Goal: Information Seeking & Learning: Learn about a topic

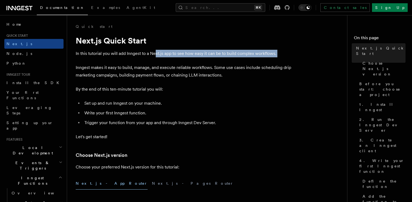
drag, startPoint x: 157, startPoint y: 56, endPoint x: 228, endPoint y: 59, distance: 71.4
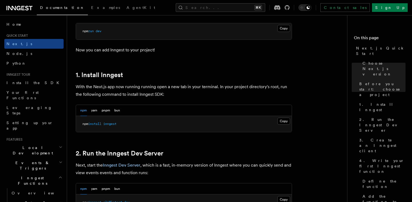
scroll to position [261, 0]
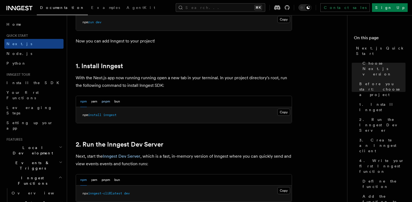
click at [107, 102] on button "pnpm" at bounding box center [106, 101] width 8 height 11
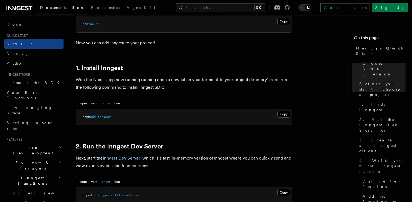
scroll to position [262, 0]
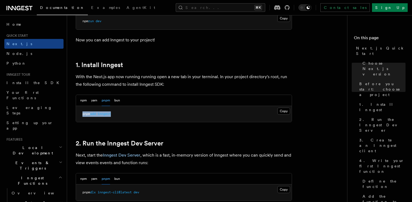
drag, startPoint x: 98, startPoint y: 115, endPoint x: 81, endPoint y: 114, distance: 17.8
click at [81, 114] on pre "pnpm add inngest" at bounding box center [184, 114] width 216 height 16
copy span "pnpm add inngest"
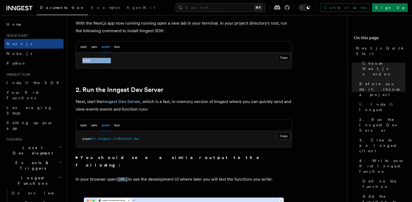
scroll to position [324, 0]
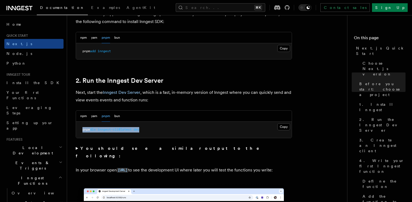
drag, startPoint x: 147, startPoint y: 129, endPoint x: 83, endPoint y: 128, distance: 63.5
click at [83, 128] on pre "pnpm dlx inngest-cli@latest dev" at bounding box center [184, 130] width 216 height 16
copy span "pnpm dlx inngest-cli@latest dev"
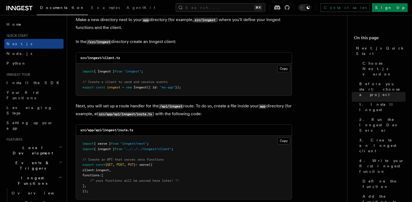
scroll to position [678, 0]
click at [286, 69] on button "Copy Copied" at bounding box center [283, 68] width 13 height 7
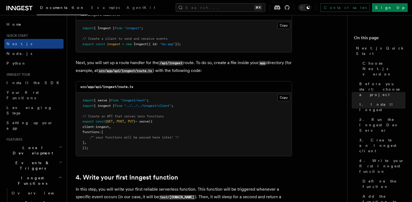
scroll to position [730, 0]
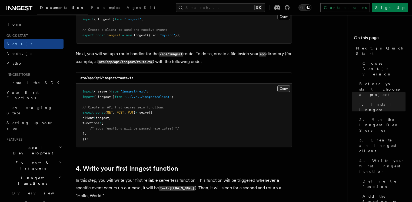
click at [285, 88] on button "Copy Copied" at bounding box center [283, 88] width 13 height 7
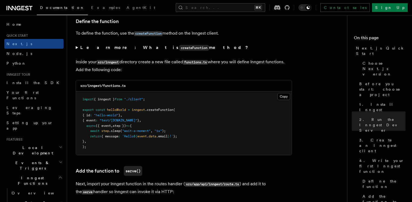
scroll to position [923, 0]
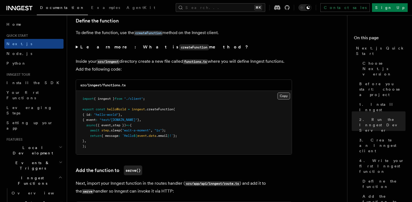
click at [282, 98] on button "Copy Copied" at bounding box center [283, 95] width 13 height 7
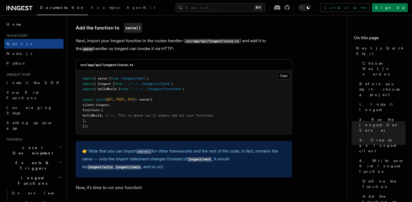
scroll to position [1054, 0]
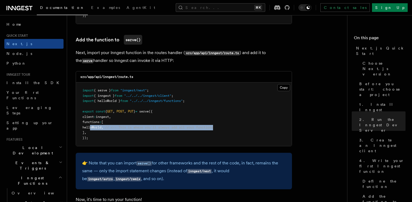
drag, startPoint x: 90, startPoint y: 127, endPoint x: 226, endPoint y: 126, distance: 135.7
click at [226, 126] on pre "import { serve } from "inngest/next" ; import { inngest } from "../../../innges…" at bounding box center [184, 114] width 216 height 64
copy span "helloWorld , // <-- This is where you'll always add all your functions"
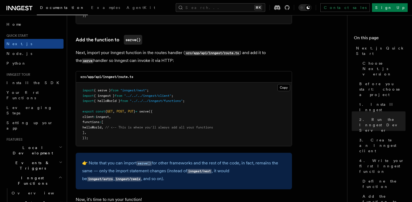
click at [162, 104] on pre "import { serve } from "inngest/next" ; import { inngest } from "../../../innges…" at bounding box center [184, 114] width 216 height 64
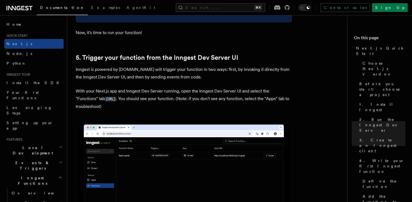
scroll to position [1227, 0]
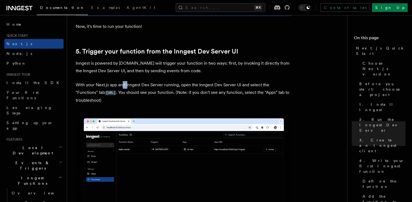
drag, startPoint x: 123, startPoint y: 84, endPoint x: 130, endPoint y: 85, distance: 7.4
click at [129, 85] on p "With your Next.js app and Inngest Dev Server running, open the Inngest Dev Serv…" at bounding box center [184, 92] width 216 height 23
drag, startPoint x: 156, startPoint y: 85, endPoint x: 163, endPoint y: 85, distance: 7.0
click at [156, 85] on p "With your Next.js app and Inngest Dev Server running, open the Inngest Dev Serv…" at bounding box center [184, 92] width 216 height 23
drag, startPoint x: 174, startPoint y: 91, endPoint x: 202, endPoint y: 92, distance: 27.6
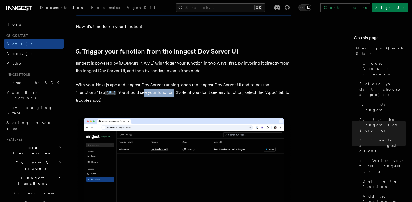
click at [202, 92] on p "With your Next.js app and Inngest Dev Server running, open the Inngest Dev Serv…" at bounding box center [184, 92] width 216 height 23
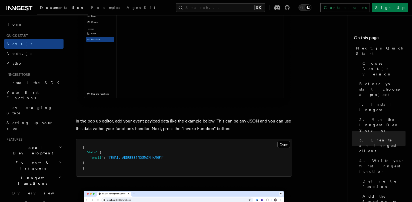
scroll to position [1564, 0]
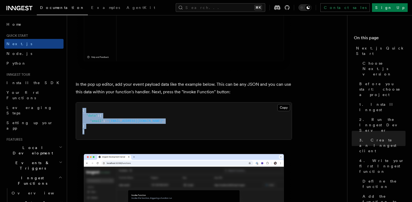
drag, startPoint x: 85, startPoint y: 134, endPoint x: 77, endPoint y: 112, distance: 23.9
click at [77, 112] on pre "{ "data" : { "email" : "[EMAIL_ADDRESS][DOMAIN_NAME]" } }" at bounding box center [184, 120] width 216 height 37
copy code "{ "data" : { "email" : "[EMAIL_ADDRESS][DOMAIN_NAME]" } }"
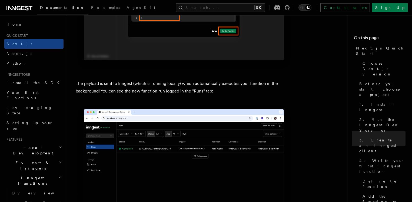
scroll to position [1780, 0]
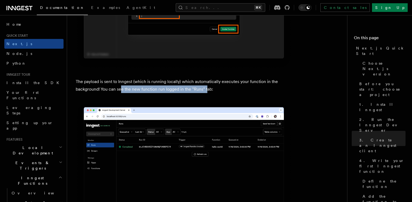
drag, startPoint x: 125, startPoint y: 88, endPoint x: 211, endPoint y: 87, distance: 86.2
click at [208, 86] on p "The payload is sent to Inngest (which is running locally) which automatically e…" at bounding box center [184, 85] width 216 height 15
click at [215, 87] on p "The payload is sent to Inngest (which is running locally) which automatically e…" at bounding box center [184, 85] width 216 height 15
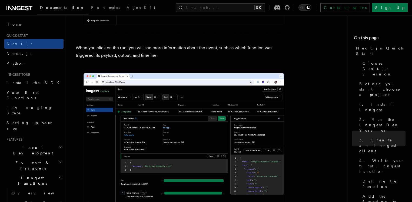
scroll to position [1985, 0]
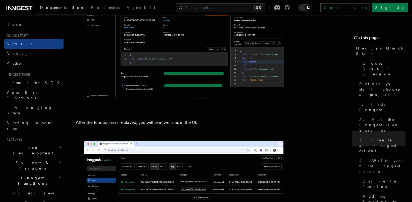
scroll to position [2472, 0]
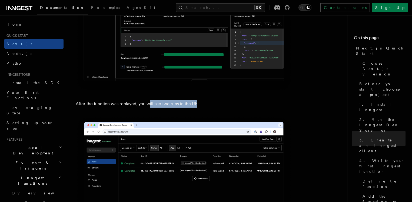
drag, startPoint x: 152, startPoint y: 104, endPoint x: 211, endPoint y: 101, distance: 59.3
click at [211, 101] on p "After the function was replayed, you will see two runs in the UI:" at bounding box center [184, 104] width 216 height 8
click at [210, 100] on p "After the function was replayed, you will see two runs in the UI:" at bounding box center [184, 104] width 216 height 8
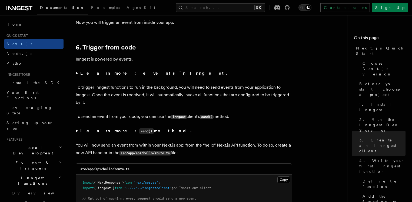
scroll to position [2721, 0]
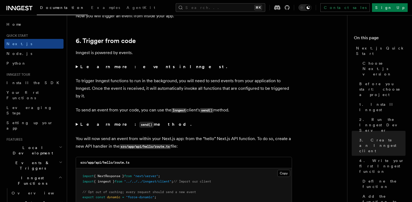
click at [144, 94] on p "To trigger Inngest functions to run in the background, you will need to send ev…" at bounding box center [184, 88] width 216 height 23
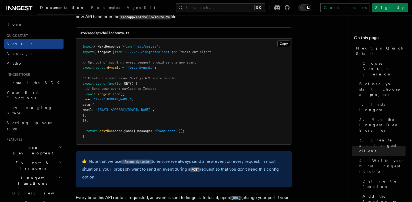
scroll to position [2824, 0]
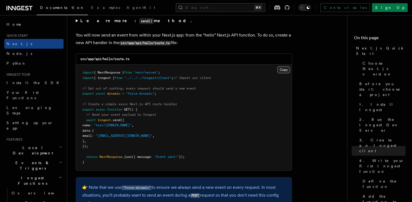
click at [284, 68] on button "Copy Copied" at bounding box center [283, 69] width 13 height 7
click at [285, 70] on button "Copy Copied" at bounding box center [283, 69] width 13 height 7
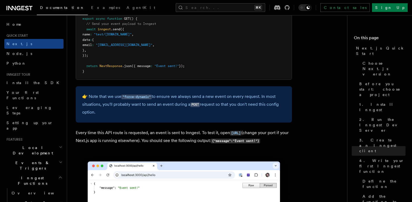
scroll to position [2912, 0]
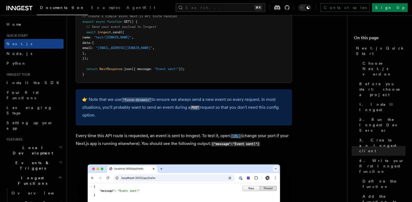
drag, startPoint x: 138, startPoint y: 144, endPoint x: 77, endPoint y: 143, distance: 61.4
click at [77, 143] on p "Every time this API route is requested, an event is sent to Inngest. To test it…" at bounding box center [184, 140] width 216 height 16
copy code "[URL]"
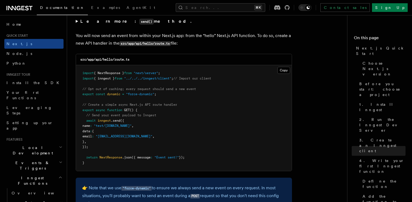
scroll to position [2822, 0]
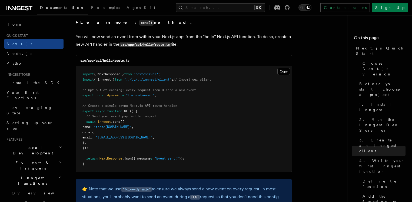
click at [184, 98] on pre "import { NextResponse } from "next/server" ; import { inngest } from "../../../…" at bounding box center [184, 119] width 216 height 106
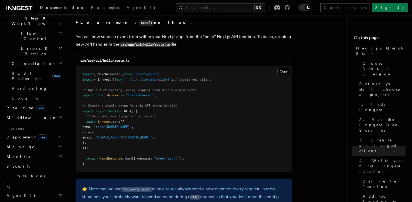
scroll to position [164, 0]
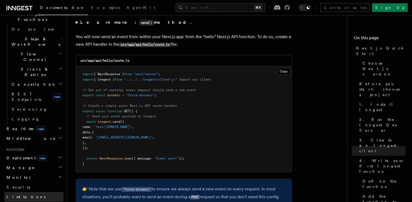
click at [26, 192] on link "Limitations" at bounding box center [33, 197] width 59 height 10
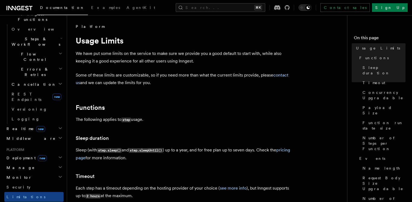
click at [171, 120] on p "The following applies to step usage." at bounding box center [184, 120] width 216 height 8
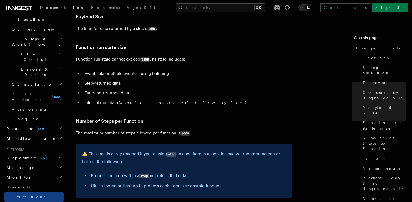
scroll to position [241, 0]
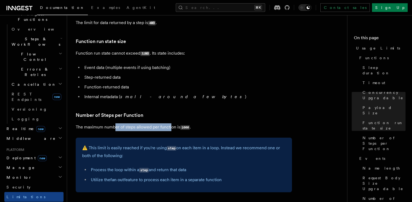
drag, startPoint x: 114, startPoint y: 127, endPoint x: 171, endPoint y: 128, distance: 56.2
click at [171, 128] on p "The maximum number of steps allowed per function is 1000 ." at bounding box center [184, 127] width 216 height 8
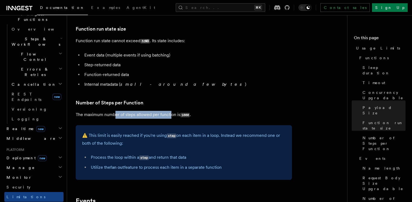
scroll to position [254, 0]
click at [154, 138] on p "⚠️ This limit is easily reached if you're using step on each item in a loop. In…" at bounding box center [183, 138] width 203 height 15
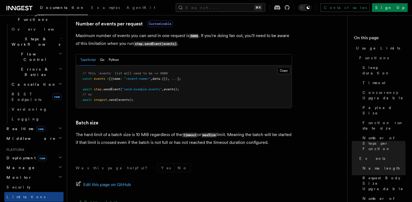
scroll to position [515, 0]
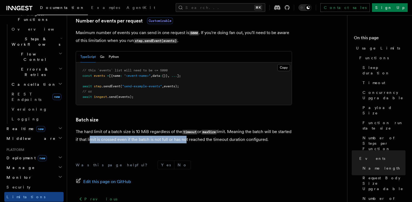
drag, startPoint x: 108, startPoint y: 140, endPoint x: 199, endPoint y: 141, distance: 90.8
click at [199, 141] on p "The hard limit of a batch size is 10 MiB regardless of the timeout or maxSize l…" at bounding box center [184, 135] width 216 height 15
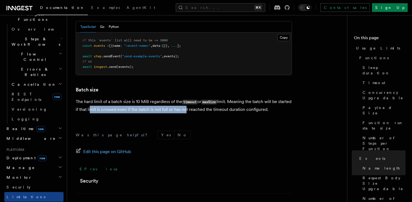
scroll to position [536, 0]
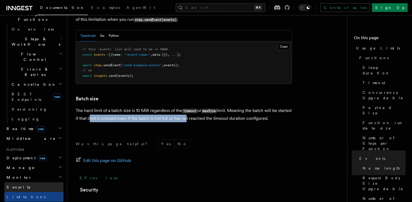
click at [25, 182] on link "Security" at bounding box center [33, 187] width 59 height 10
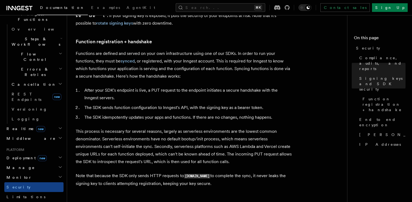
scroll to position [257, 0]
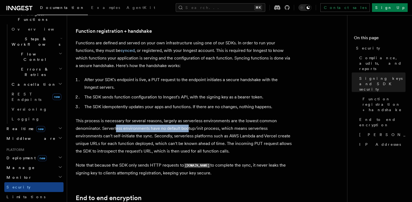
drag, startPoint x: 115, startPoint y: 122, endPoint x: 188, endPoint y: 119, distance: 72.5
click at [188, 119] on p "This process is necessary for several reasons, largely as serverless environmen…" at bounding box center [184, 136] width 216 height 38
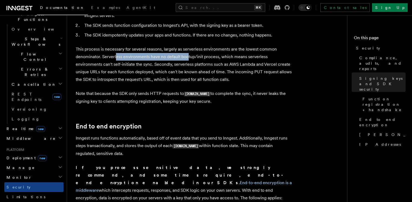
scroll to position [331, 0]
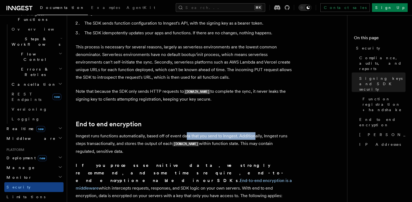
drag, startPoint x: 188, startPoint y: 127, endPoint x: 255, endPoint y: 130, distance: 67.1
click at [255, 132] on p "Inngest runs functions automatically, based off of event data that you send to …" at bounding box center [184, 143] width 216 height 23
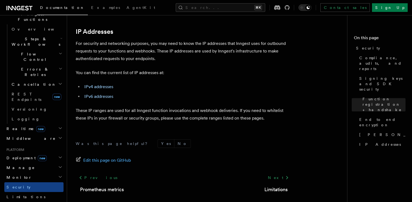
scroll to position [729, 0]
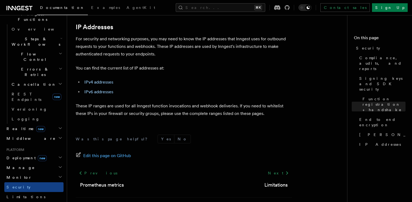
click at [33, 172] on h2 "Monitor" at bounding box center [33, 177] width 59 height 10
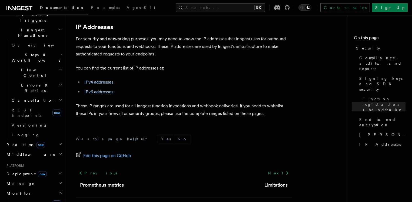
scroll to position [136, 0]
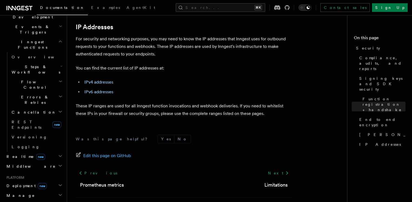
click at [39, 191] on h2 "Manage" at bounding box center [33, 196] width 59 height 10
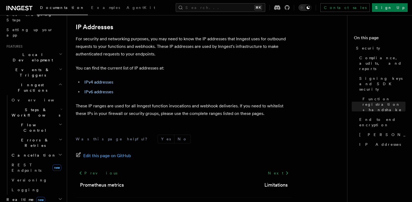
scroll to position [93, 0]
click at [48, 195] on h2 "Realtime new" at bounding box center [33, 200] width 59 height 10
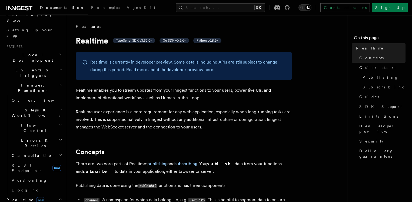
scroll to position [45, 0]
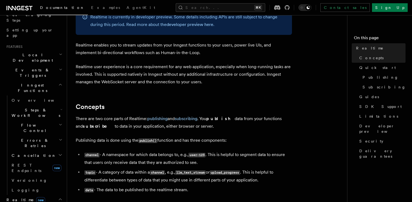
click at [222, 127] on p "There are two core parts of Realtime: publishing and subscribing . You publish …" at bounding box center [184, 122] width 216 height 15
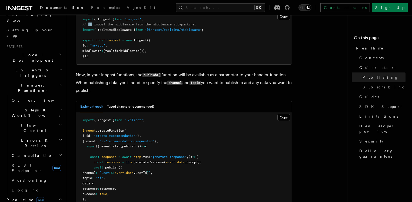
scroll to position [423, 0]
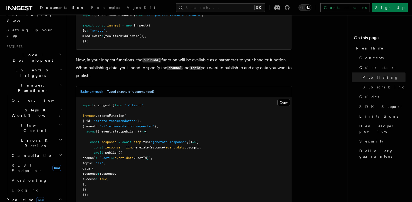
click at [139, 93] on button "Typed channels (recommended)" at bounding box center [130, 91] width 47 height 11
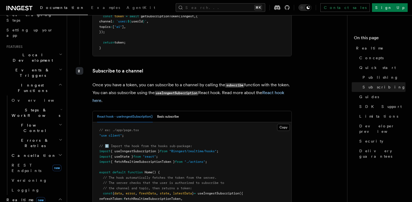
scroll to position [1003, 0]
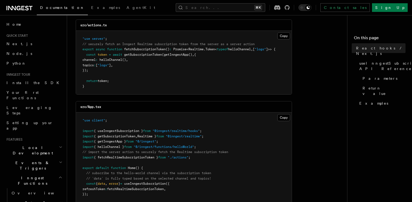
click at [34, 145] on span "Local Development" at bounding box center [31, 150] width 55 height 11
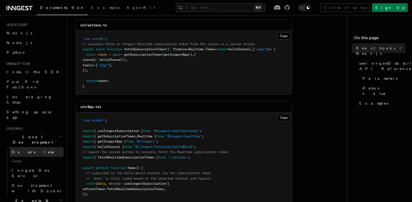
click at [26, 150] on span "Overview" at bounding box center [40, 152] width 56 height 4
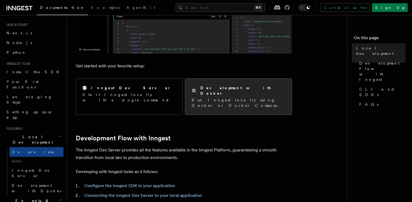
scroll to position [171, 0]
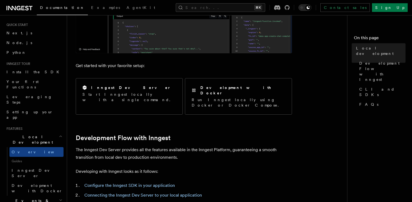
click at [35, 157] on span "Guides" at bounding box center [36, 161] width 54 height 9
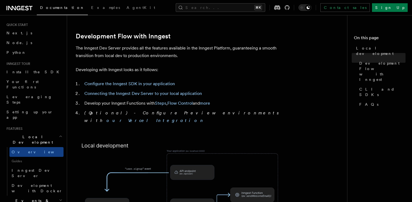
scroll to position [264, 0]
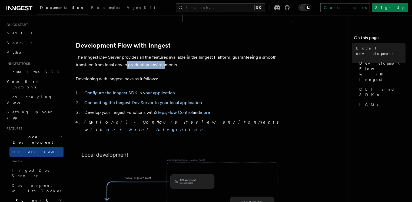
drag, startPoint x: 128, startPoint y: 55, endPoint x: 164, endPoint y: 57, distance: 36.6
click at [165, 55] on p "The Inngest Dev Server provides all the features available in the Inngest Platf…" at bounding box center [184, 61] width 216 height 15
drag, startPoint x: 109, startPoint y: 68, endPoint x: 152, endPoint y: 69, distance: 43.0
click at [151, 75] on p "Developing with Inngest looks as it follows:" at bounding box center [184, 79] width 216 height 8
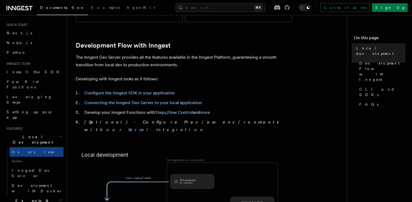
click at [165, 75] on p "Developing with Inngest looks as it follows:" at bounding box center [184, 79] width 216 height 8
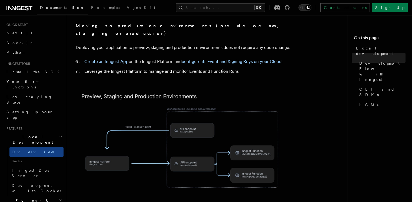
scroll to position [515, 0]
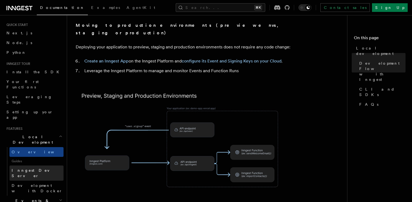
click at [34, 168] on span "Inngest Dev Server" at bounding box center [35, 173] width 46 height 10
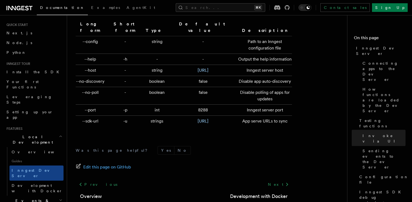
scroll to position [1822, 0]
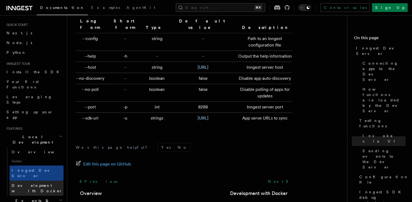
click at [51, 181] on link "Development with Docker" at bounding box center [36, 188] width 54 height 15
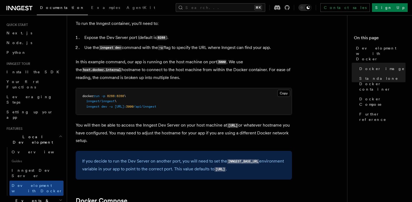
scroll to position [179, 0]
drag, startPoint x: 173, startPoint y: 131, endPoint x: 204, endPoint y: 138, distance: 32.0
click at [205, 138] on p "You will then be able to access the Inngest Dev Server on your host machine at …" at bounding box center [184, 132] width 216 height 23
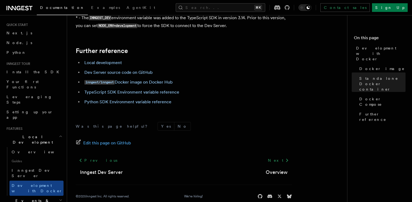
scroll to position [585, 0]
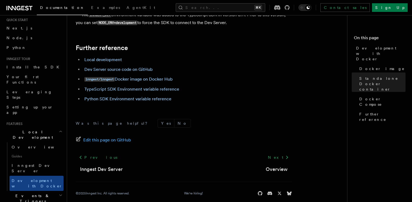
click at [39, 191] on h2 "Events & Triggers" at bounding box center [33, 198] width 59 height 15
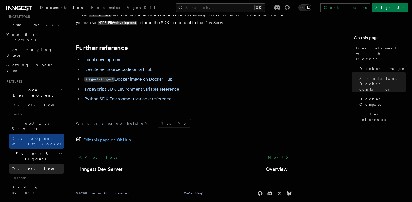
click at [33, 164] on link "Overview" at bounding box center [36, 169] width 54 height 10
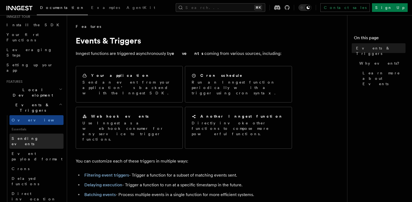
click at [44, 134] on link "Sending events" at bounding box center [36, 141] width 54 height 15
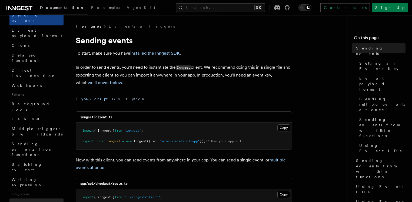
scroll to position [216, 0]
